Goal: Task Accomplishment & Management: Use online tool/utility

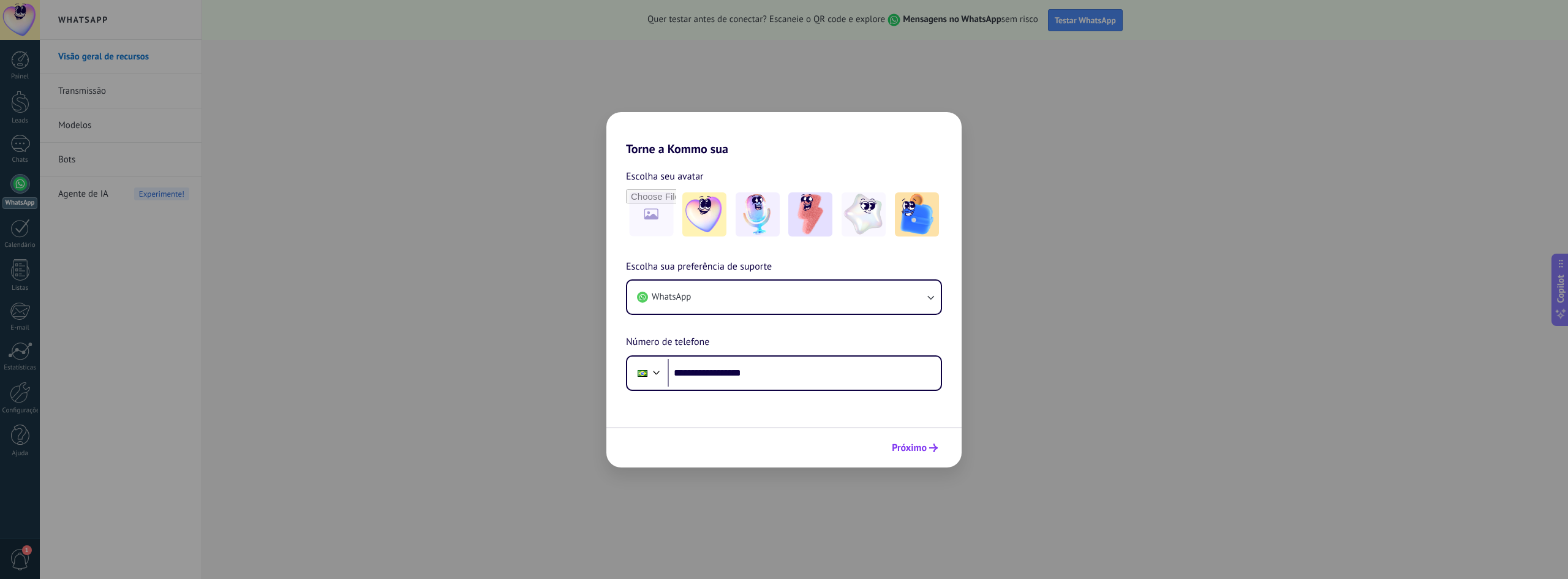
type input "**********"
click at [917, 452] on span "Próximo" at bounding box center [909, 448] width 35 height 8
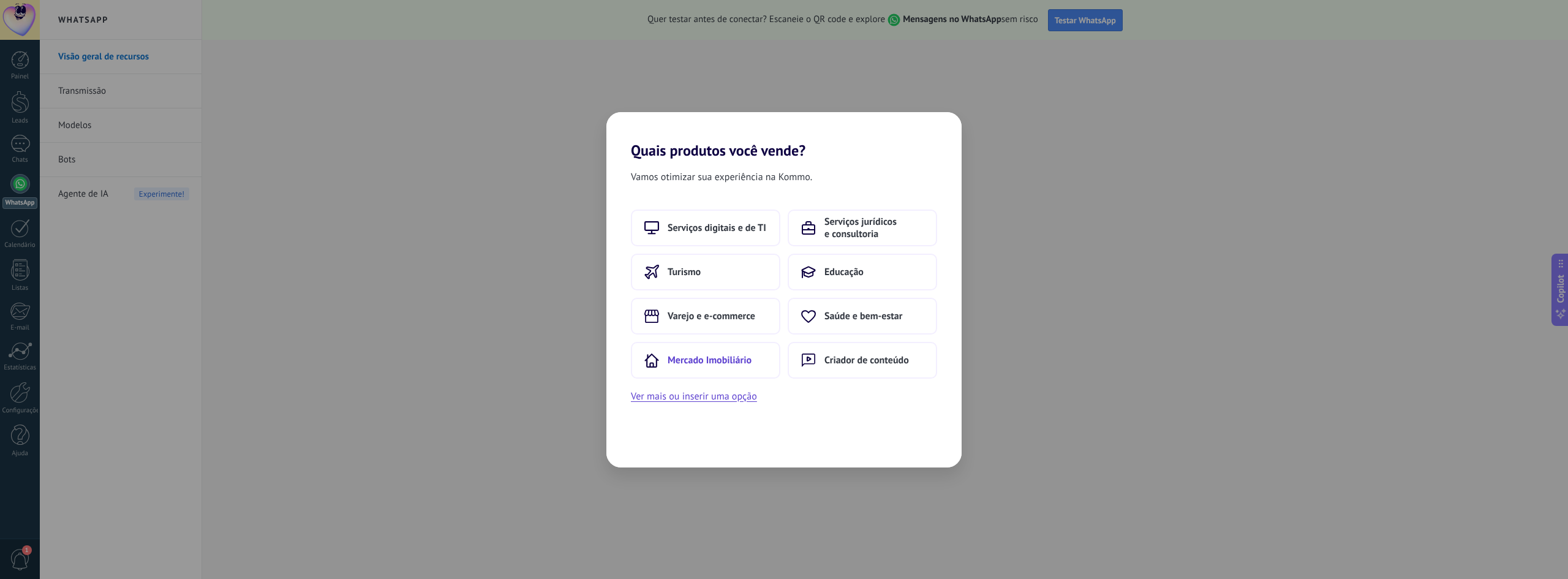
click at [737, 360] on span "Mercado Imobiliário" at bounding box center [709, 360] width 84 height 13
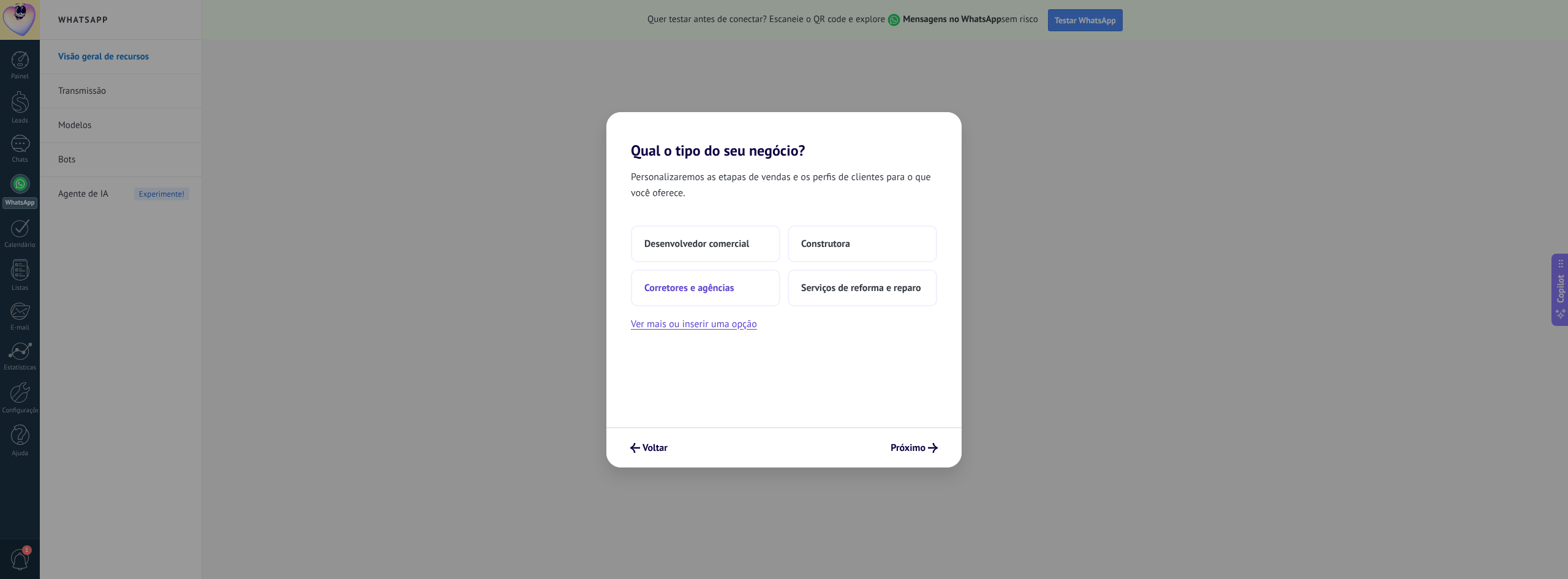
click at [704, 292] on span "Corretores e agências" at bounding box center [688, 288] width 90 height 13
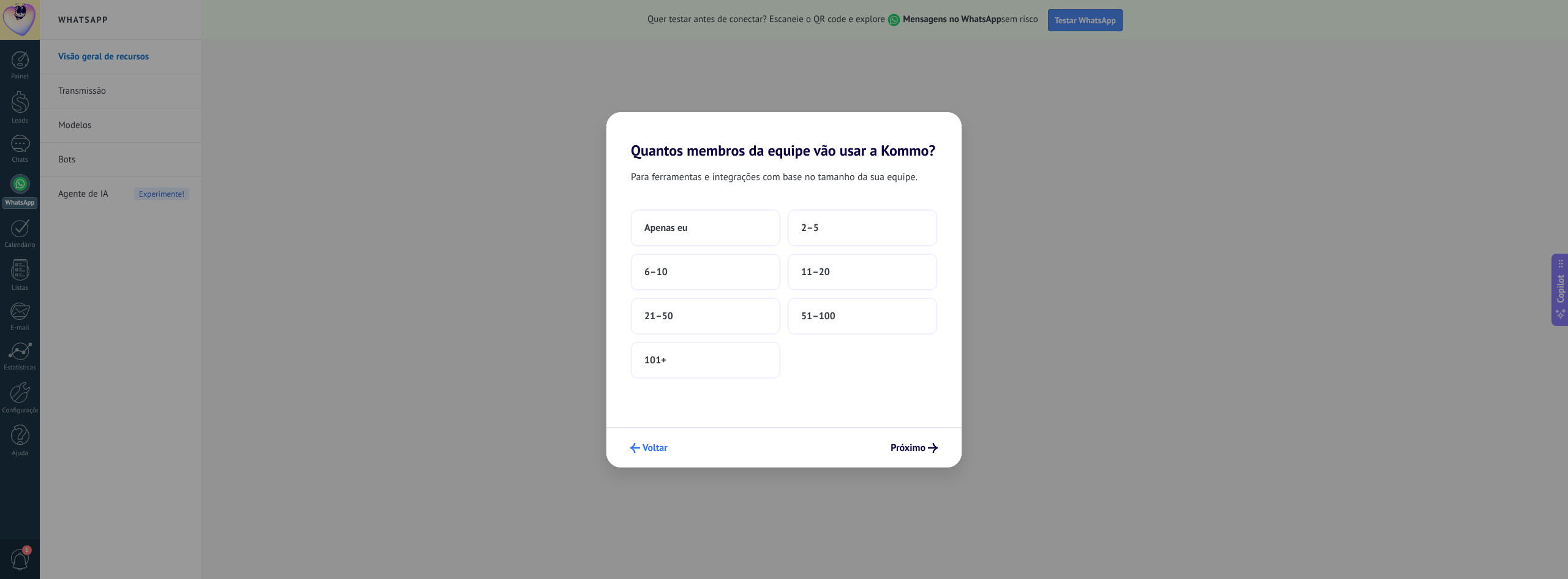
click at [657, 451] on span "Voltar" at bounding box center [655, 448] width 25 height 8
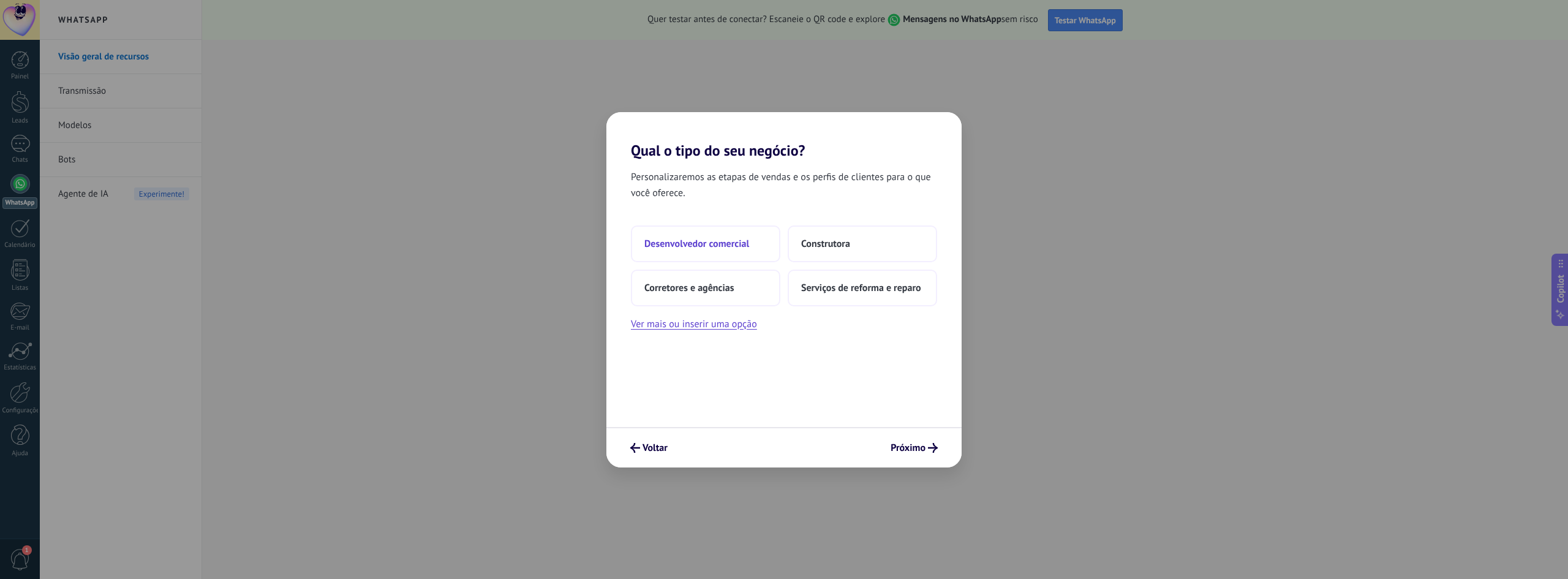
click at [688, 244] on span "Desenvolvedor comercial" at bounding box center [696, 243] width 105 height 13
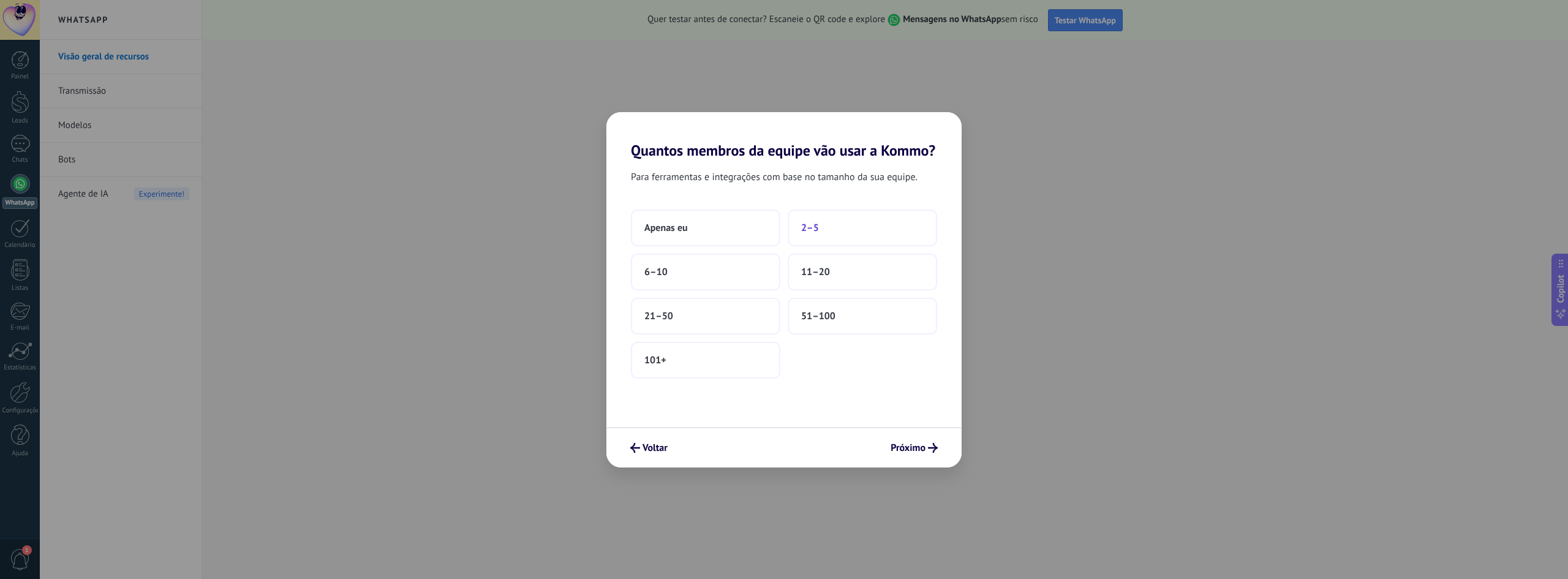
click at [804, 231] on span "2–5" at bounding box center [809, 227] width 18 height 13
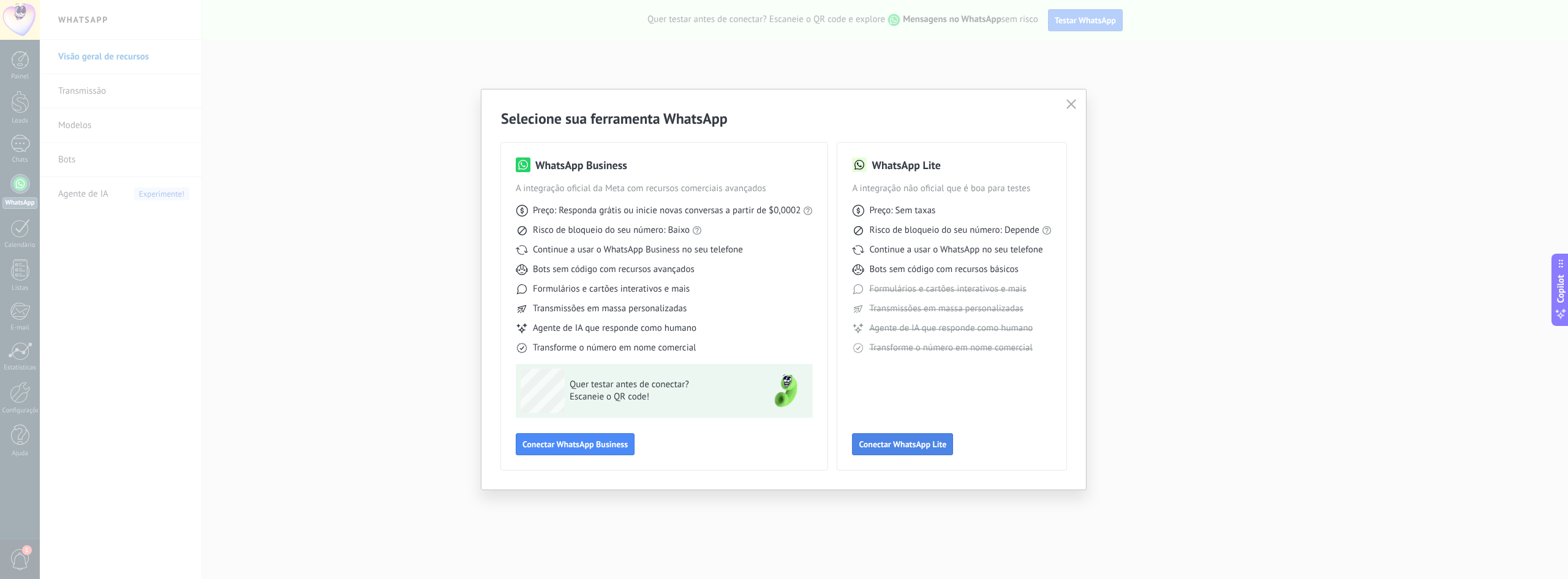
click at [923, 440] on span "Conectar WhatsApp Lite" at bounding box center [902, 444] width 87 height 8
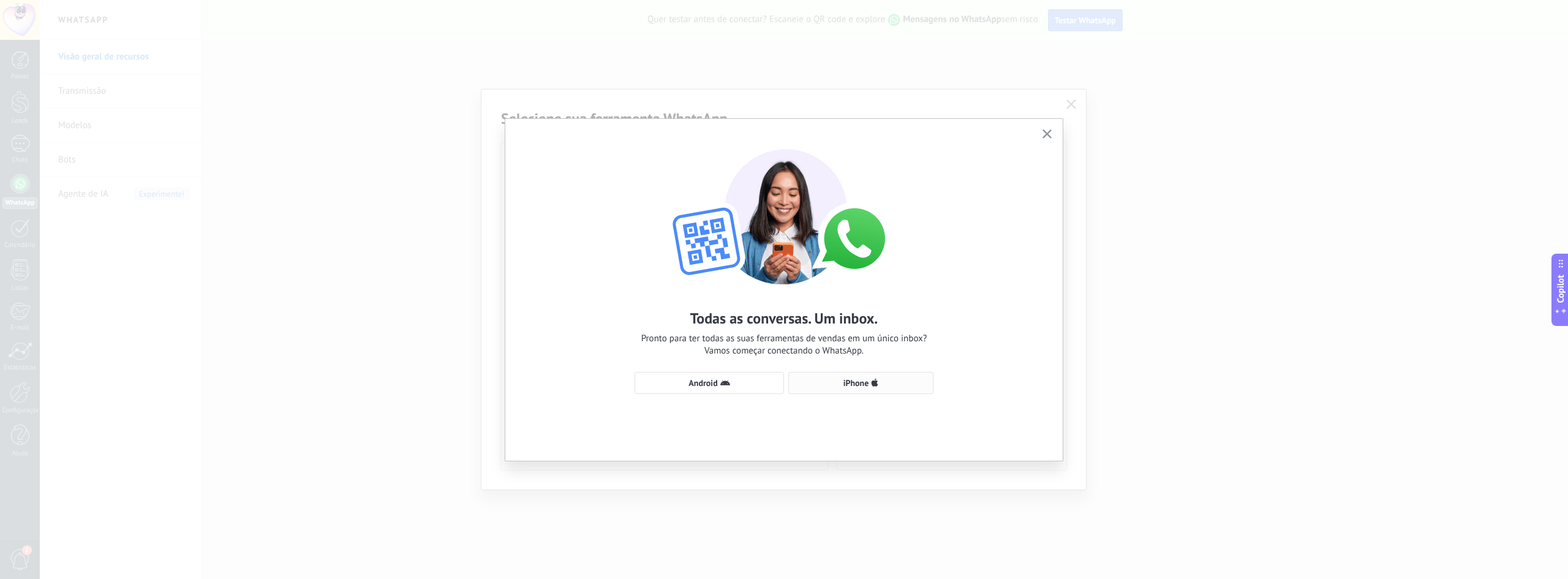
click at [881, 378] on span "iPhone" at bounding box center [860, 383] width 132 height 10
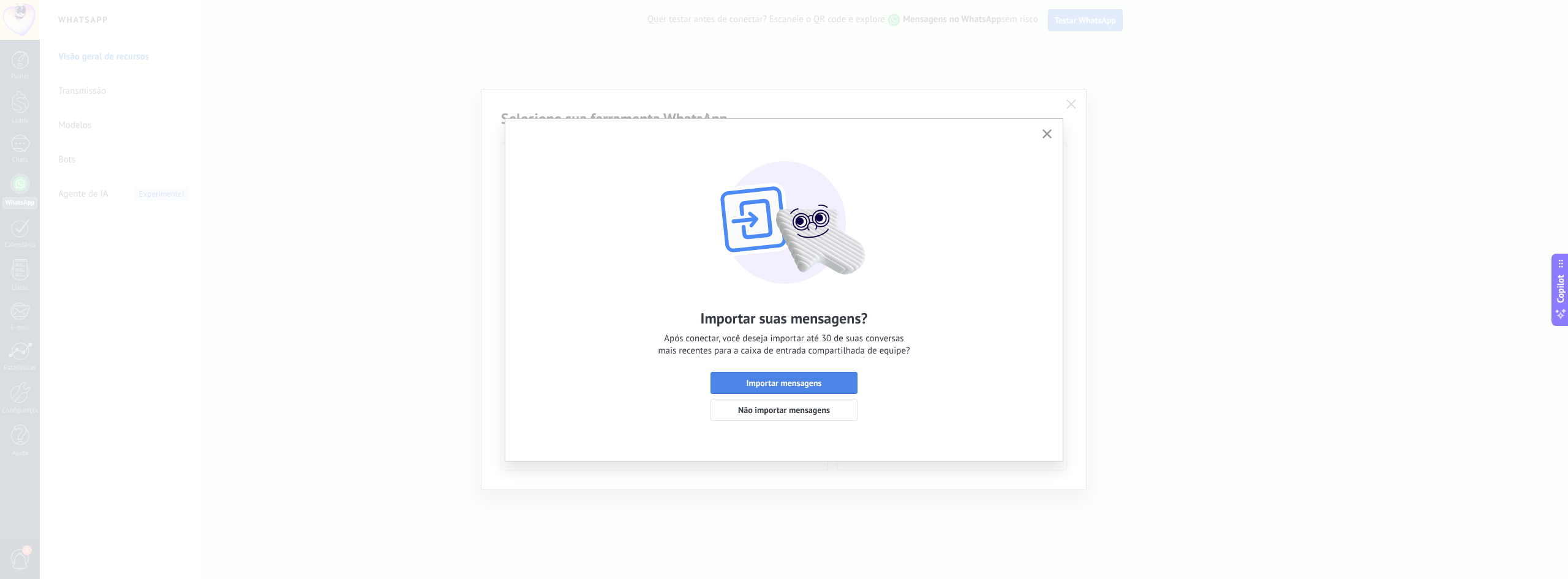
click at [830, 387] on span "Importar mensagens" at bounding box center [783, 383] width 133 height 8
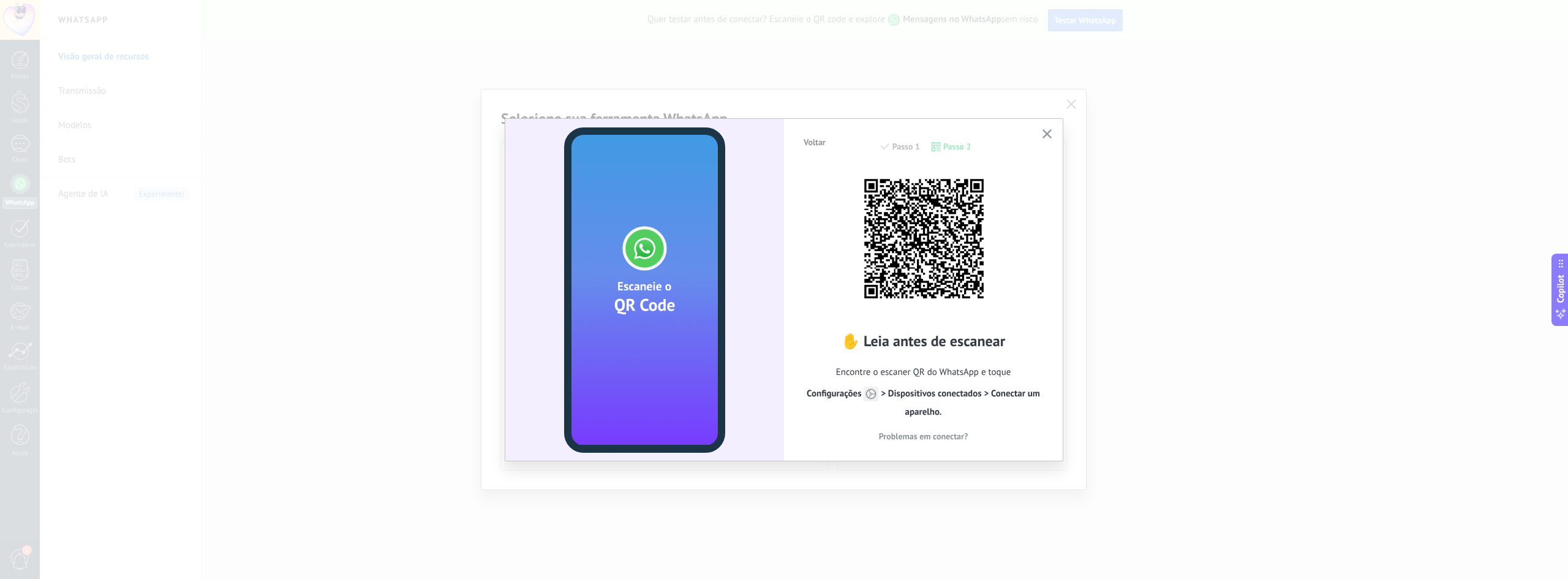
click at [1045, 133] on use "button" at bounding box center [1046, 133] width 9 height 9
